Goal: Find specific page/section: Find specific page/section

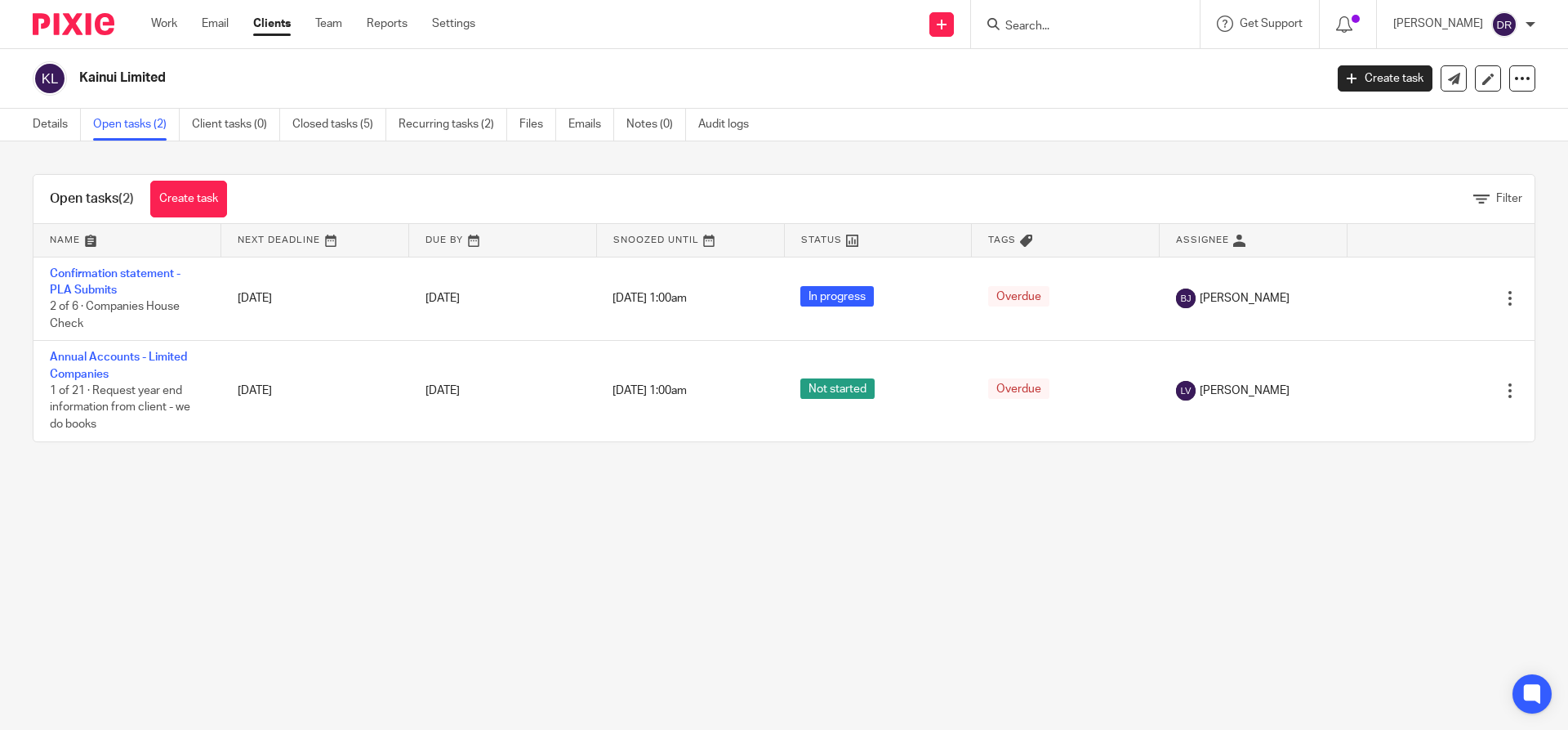
click at [1067, 24] on input "Search" at bounding box center [1077, 26] width 147 height 14
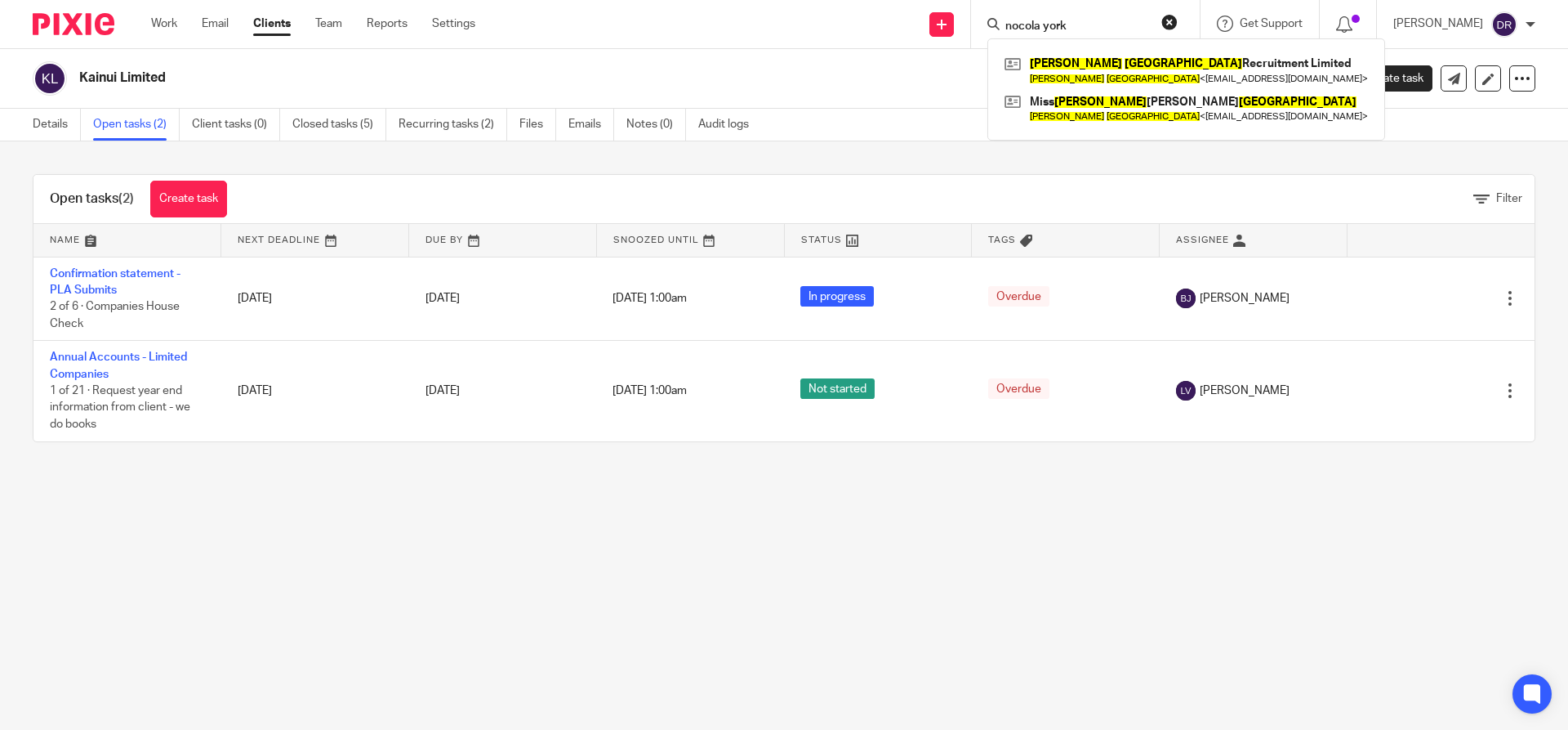
type input "nocola york"
click button "submit" at bounding box center [0, 0] width 0 height 0
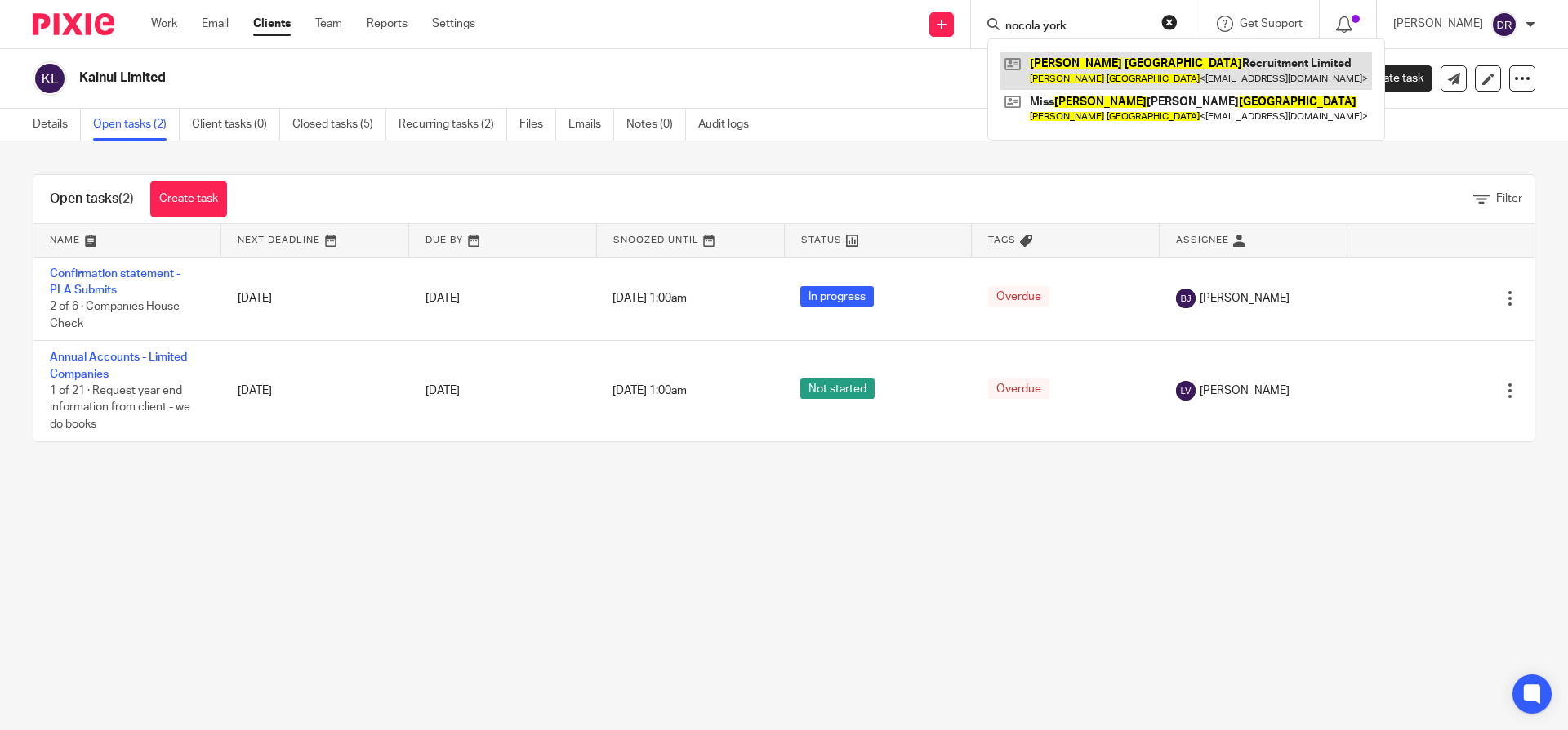
click at [1163, 58] on link at bounding box center [1186, 70] width 371 height 37
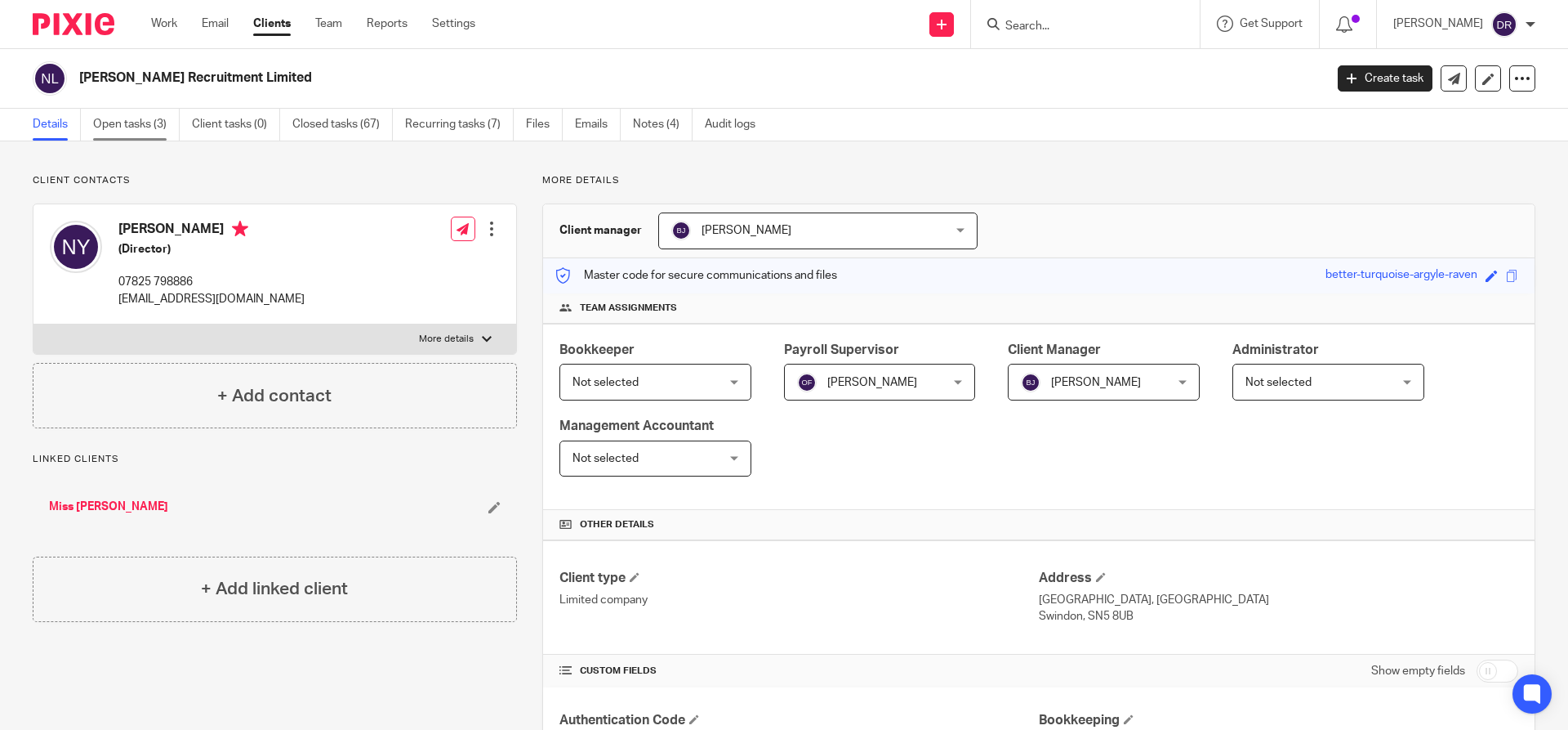
click at [151, 122] on link "Open tasks (3)" at bounding box center [136, 124] width 86 height 32
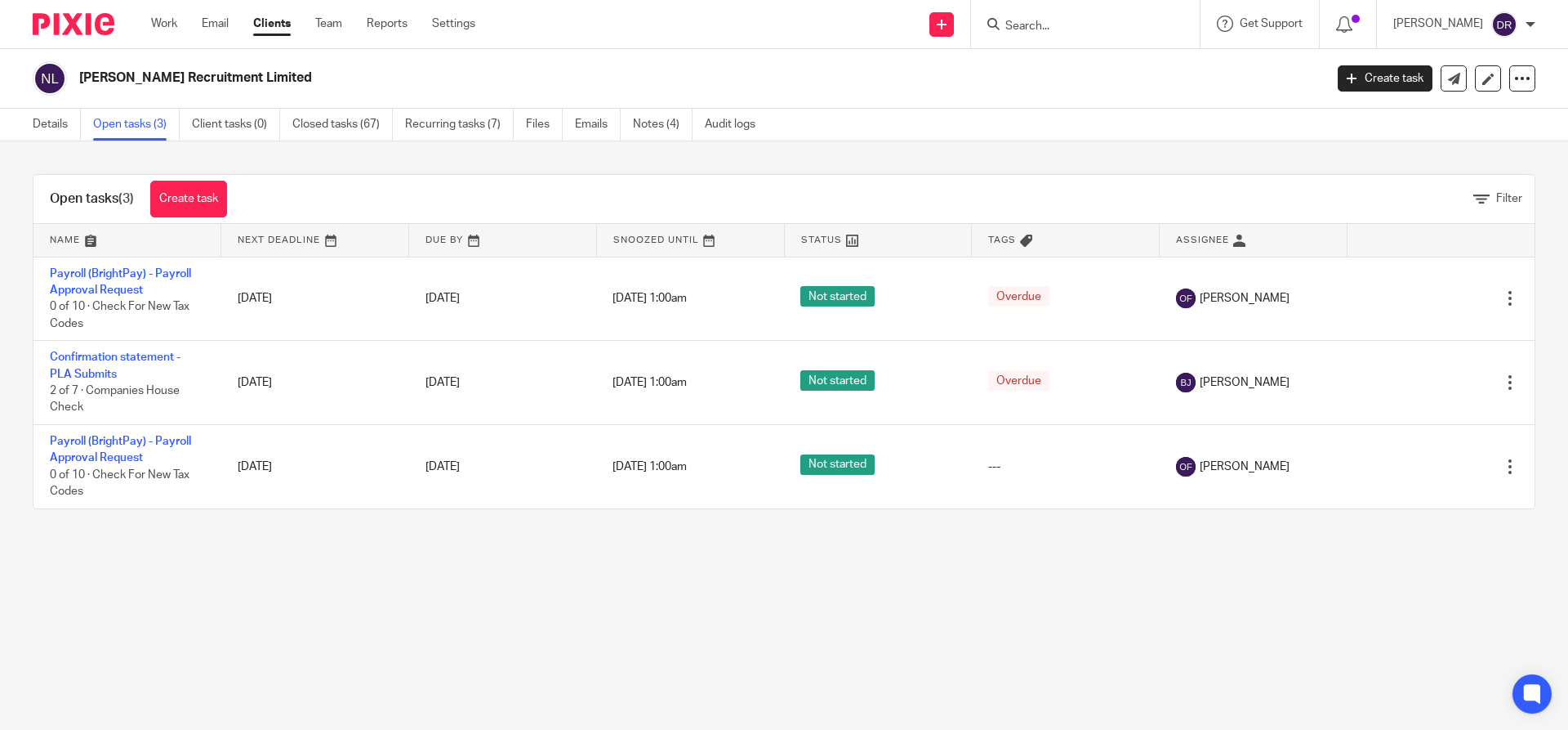
click at [1040, 26] on input "Search" at bounding box center [1077, 26] width 147 height 14
type input "cheniti"
click button "submit" at bounding box center [0, 0] width 0 height 0
click at [1114, 59] on link at bounding box center [1138, 70] width 276 height 37
